Goal: Browse casually

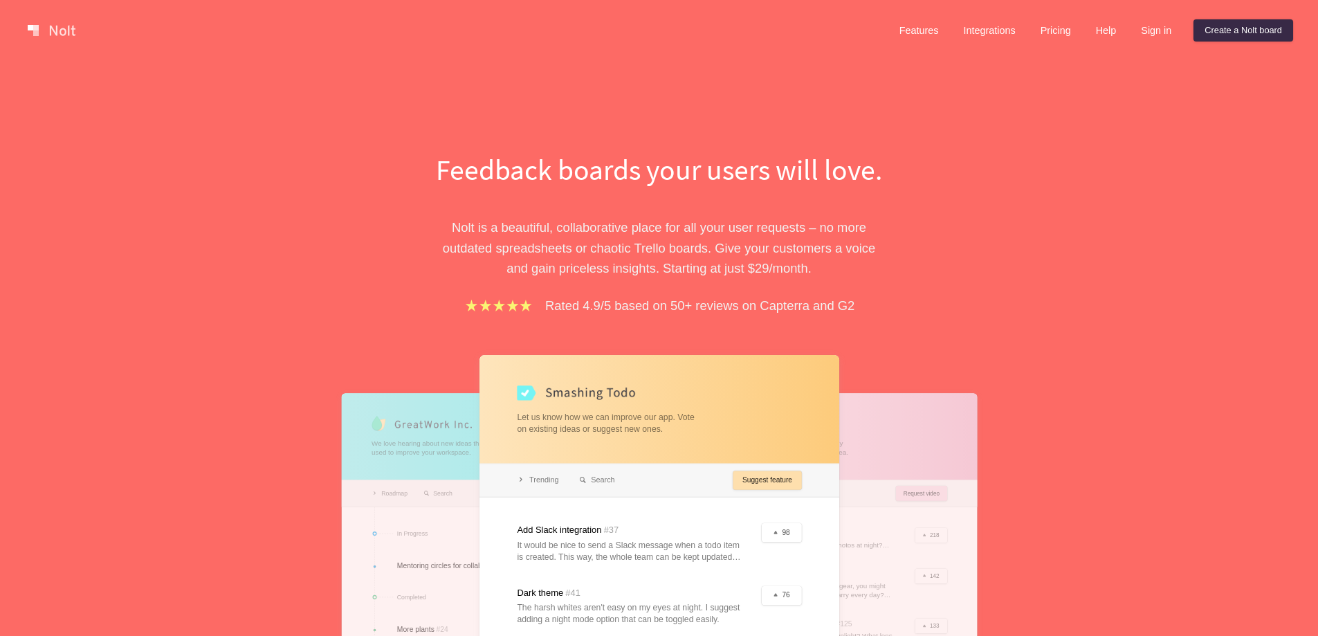
click at [615, 236] on p "Nolt is a beautiful, collaborative place for all your user requests – no more o…" at bounding box center [660, 247] width 478 height 61
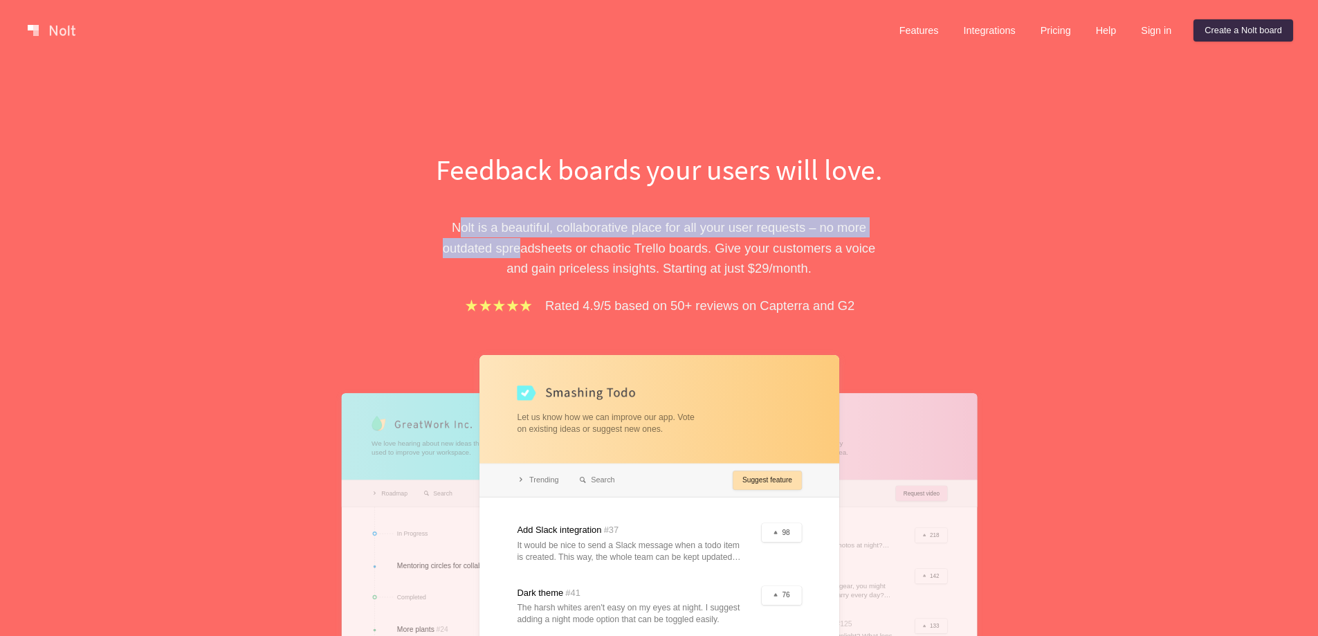
drag, startPoint x: 506, startPoint y: 239, endPoint x: 586, endPoint y: 253, distance: 81.4
click at [464, 224] on p "Nolt is a beautiful, collaborative place for all your user requests – no more o…" at bounding box center [660, 247] width 478 height 61
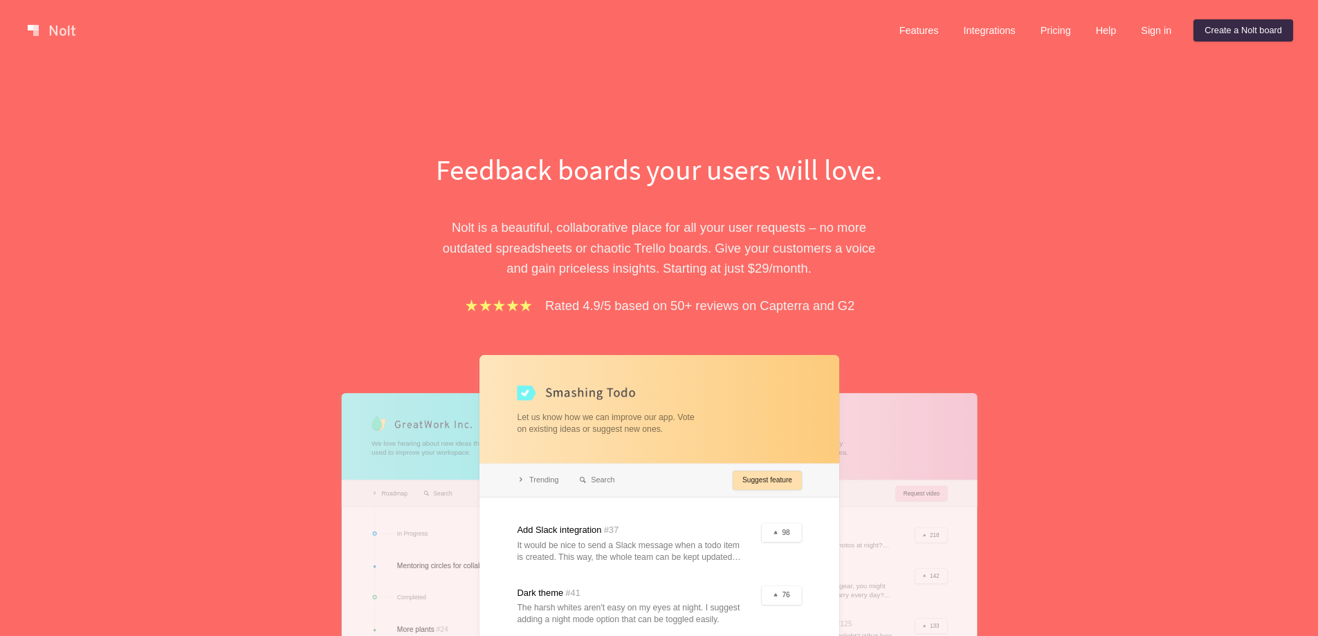
click at [654, 259] on p "Nolt is a beautiful, collaborative place for all your user requests – no more o…" at bounding box center [660, 247] width 478 height 61
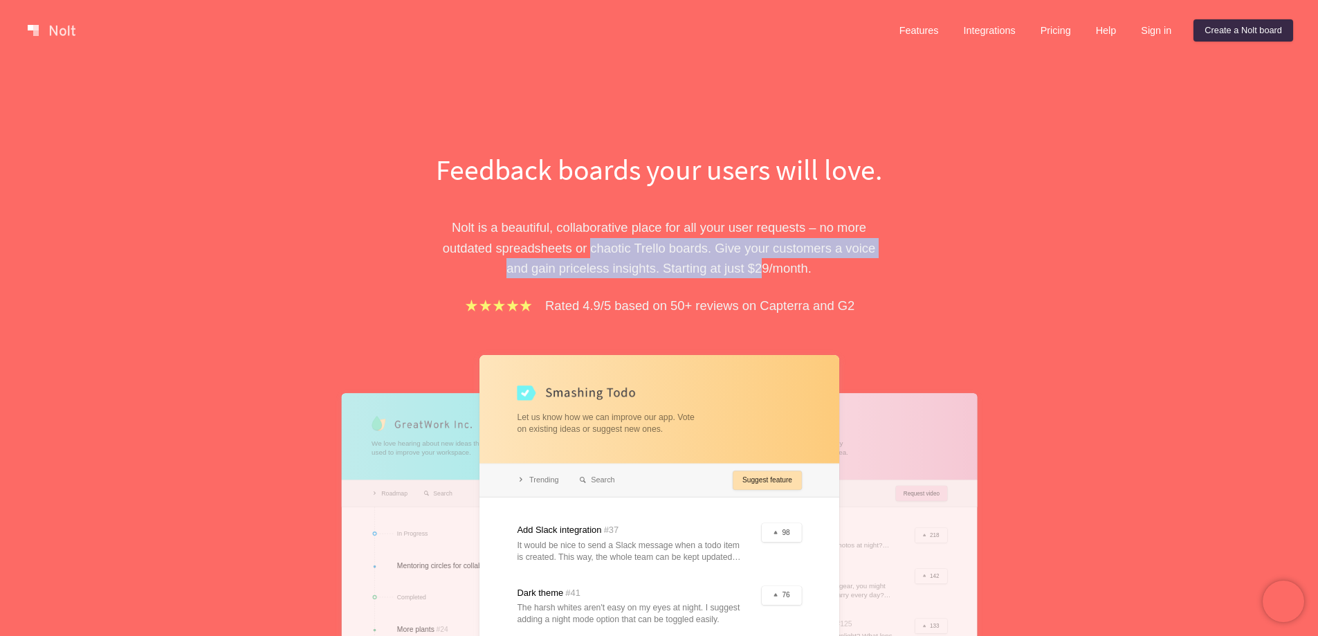
drag, startPoint x: 744, startPoint y: 266, endPoint x: 580, endPoint y: 246, distance: 165.2
click at [580, 246] on p "Nolt is a beautiful, collaborative place for all your user requests – no more o…" at bounding box center [660, 247] width 478 height 61
click at [669, 245] on p "Nolt is a beautiful, collaborative place for all your user requests – no more o…" at bounding box center [660, 247] width 478 height 61
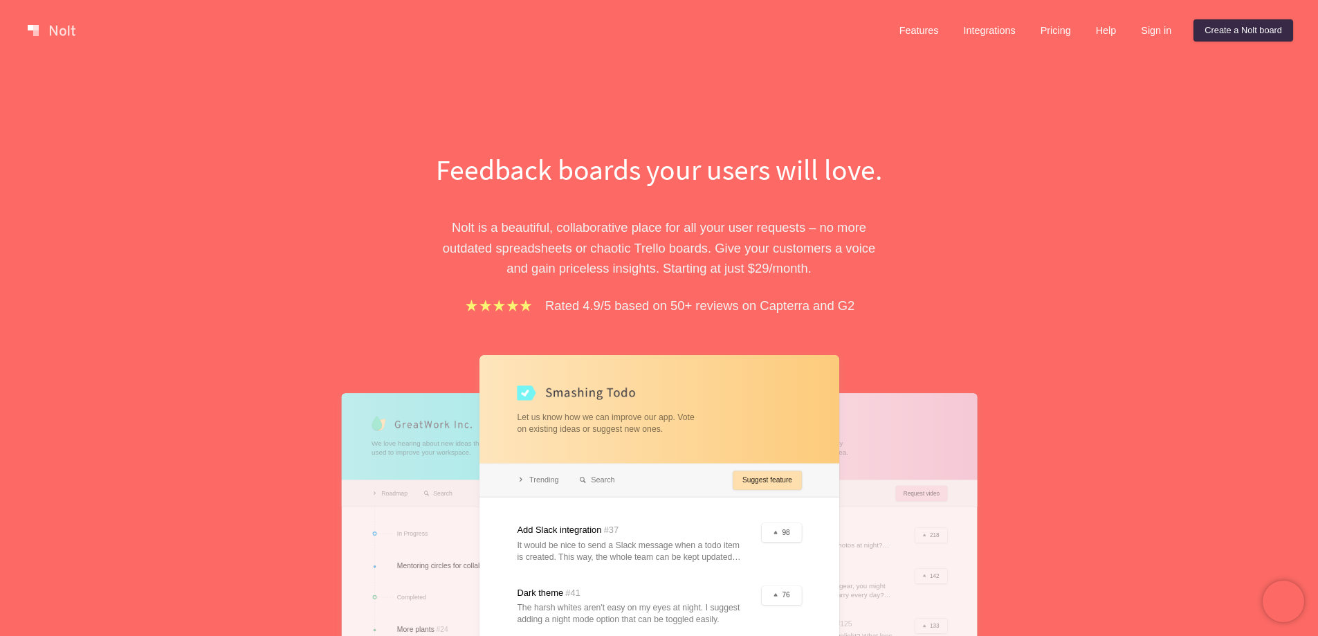
click at [766, 264] on p "Nolt is a beautiful, collaborative place for all your user requests – no more o…" at bounding box center [660, 247] width 478 height 61
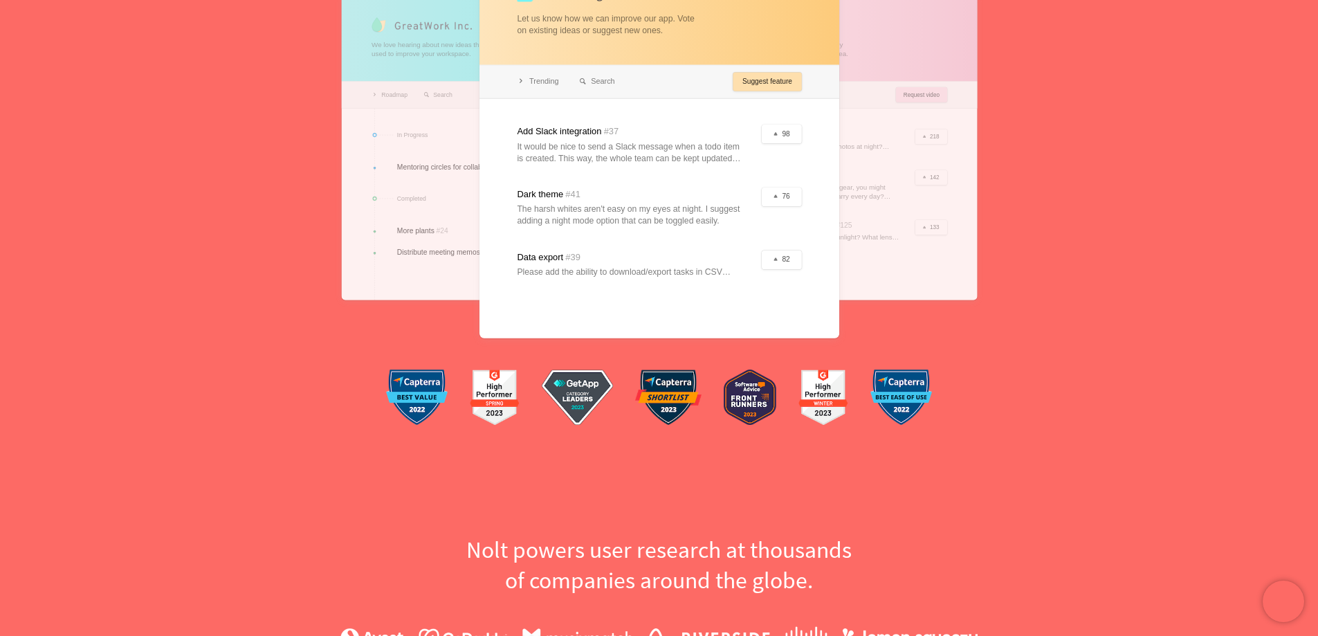
scroll to position [208, 0]
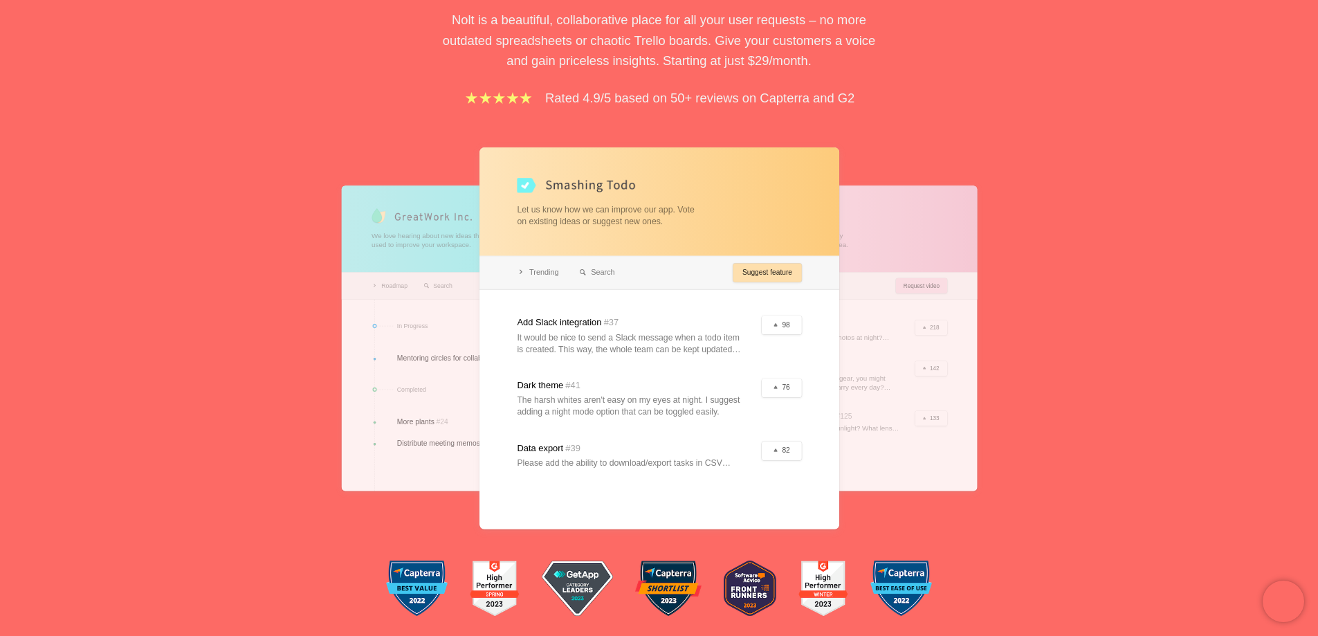
click at [585, 189] on div at bounding box center [660, 337] width 360 height 381
click at [439, 225] on div at bounding box center [485, 337] width 288 height 305
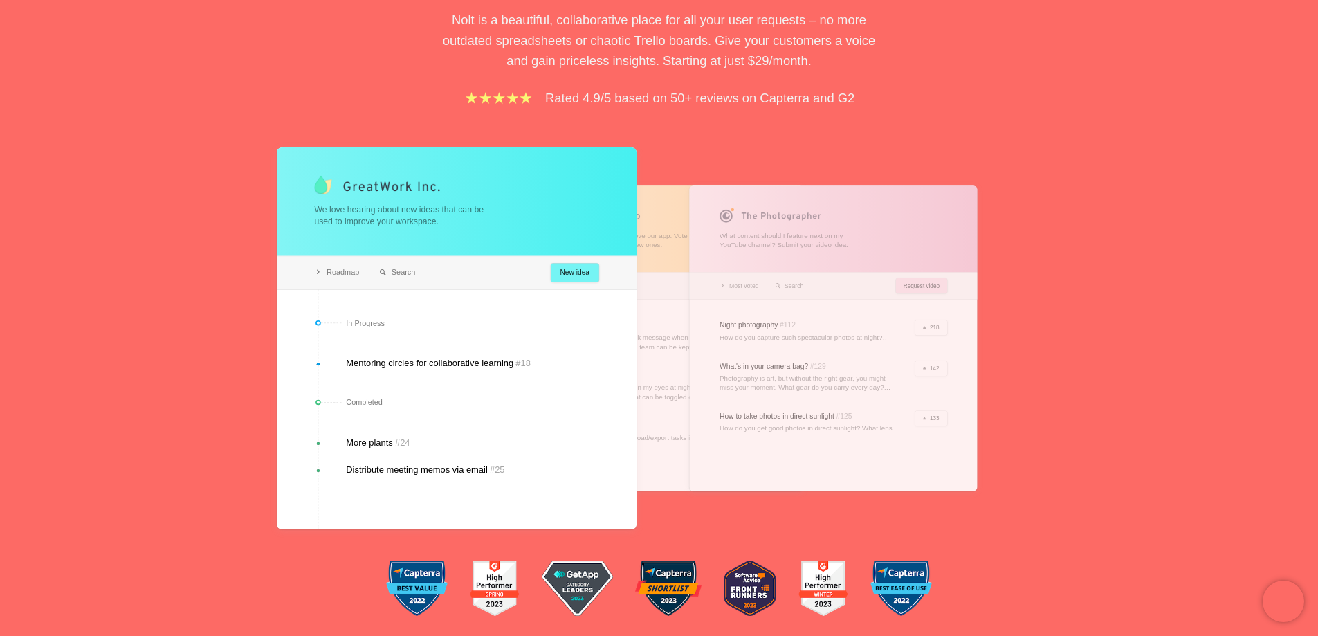
click at [796, 224] on div at bounding box center [833, 337] width 288 height 305
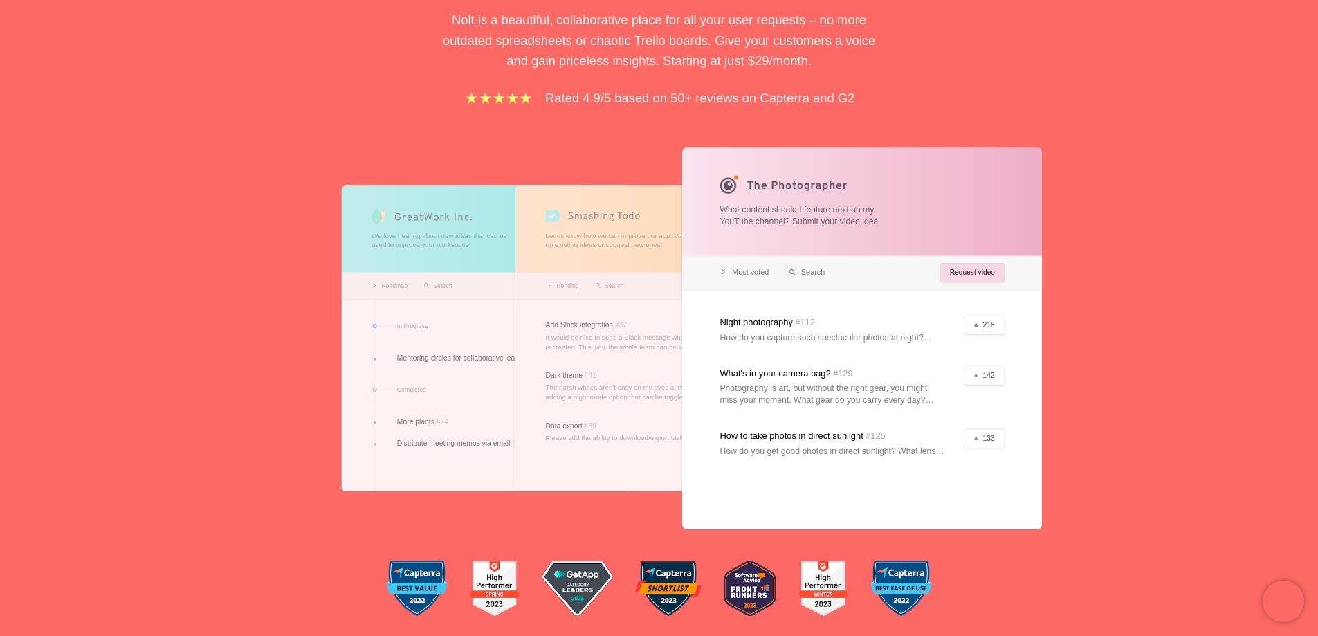
click at [597, 224] on div at bounding box center [660, 337] width 288 height 305
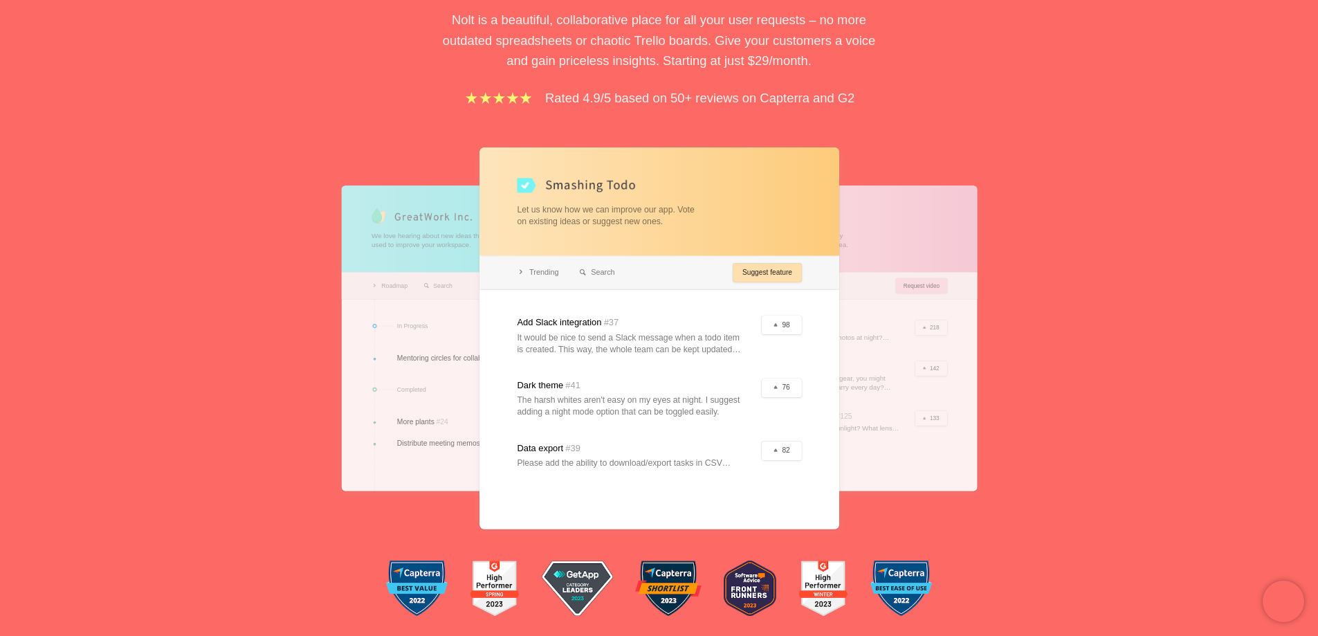
click at [921, 246] on div at bounding box center [833, 337] width 288 height 305
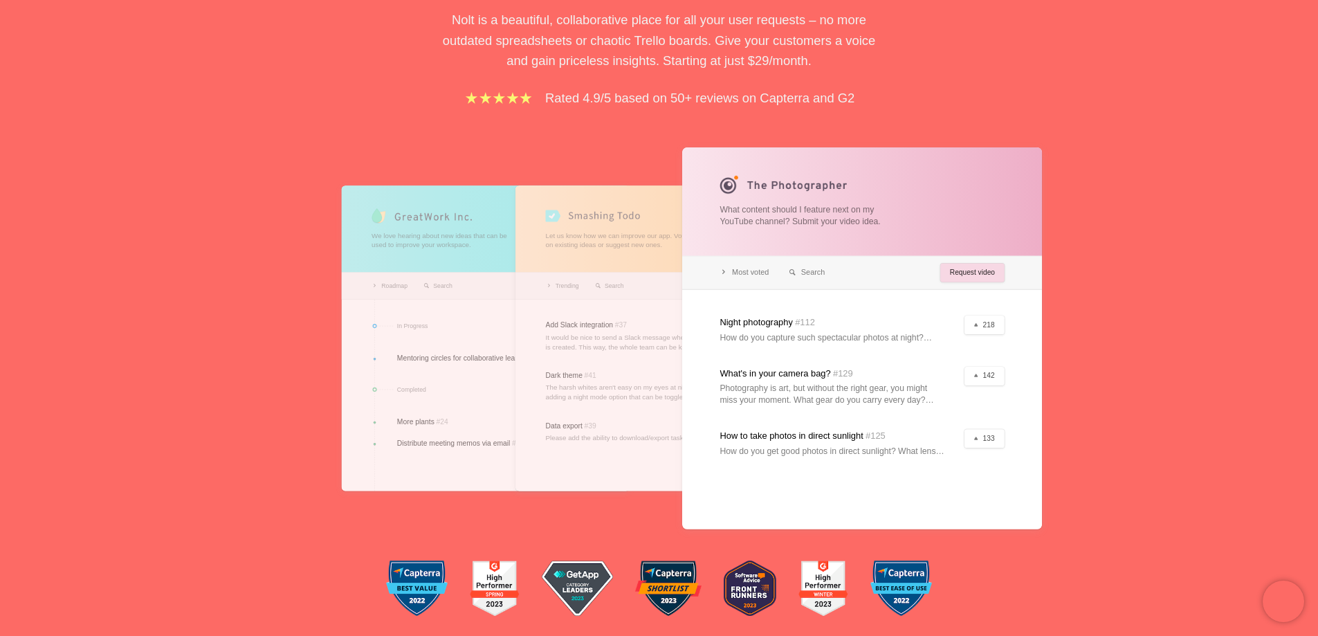
click at [1174, 269] on div "Feedback boards your users will love. [PERSON_NAME] is a beautiful, collaborati…" at bounding box center [659, 245] width 1318 height 784
